Goal: Information Seeking & Learning: Learn about a topic

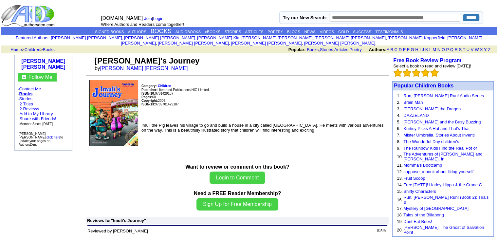
click at [125, 93] on img at bounding box center [113, 113] width 49 height 66
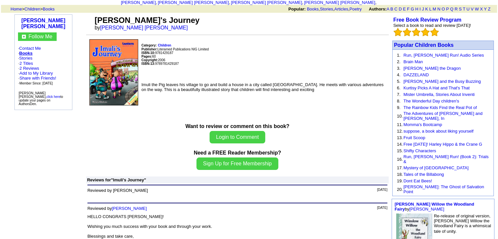
scroll to position [40, 0]
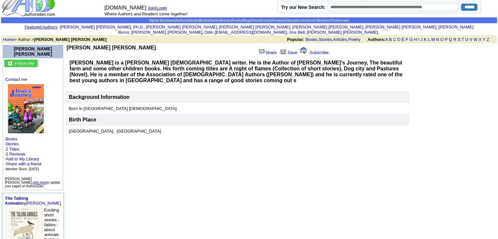
scroll to position [12, 0]
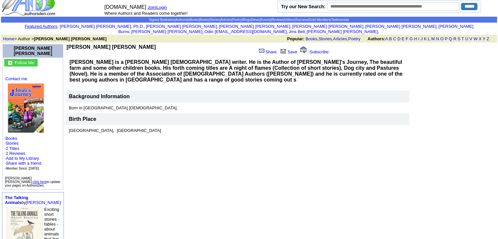
click at [27, 105] on img at bounding box center [26, 107] width 36 height 49
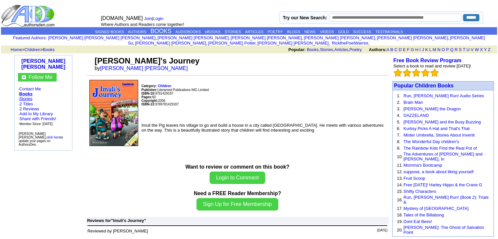
click at [30, 96] on link "Stories" at bounding box center [25, 98] width 13 height 5
click at [28, 91] on link "Books" at bounding box center [25, 93] width 13 height 5
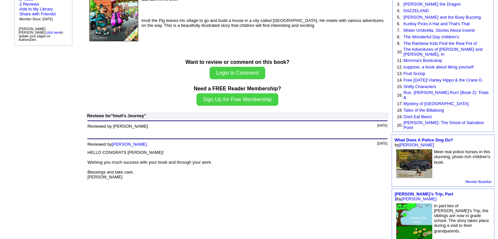
scroll to position [104, 0]
